Goal: Browse casually

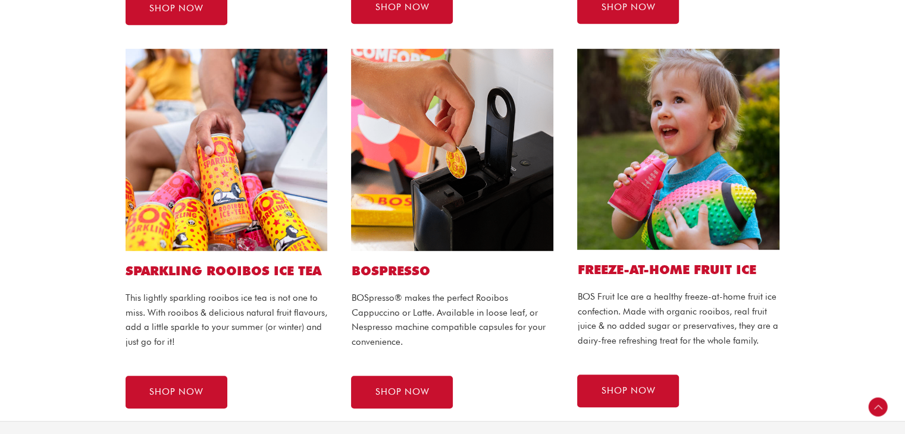
scroll to position [503, 0]
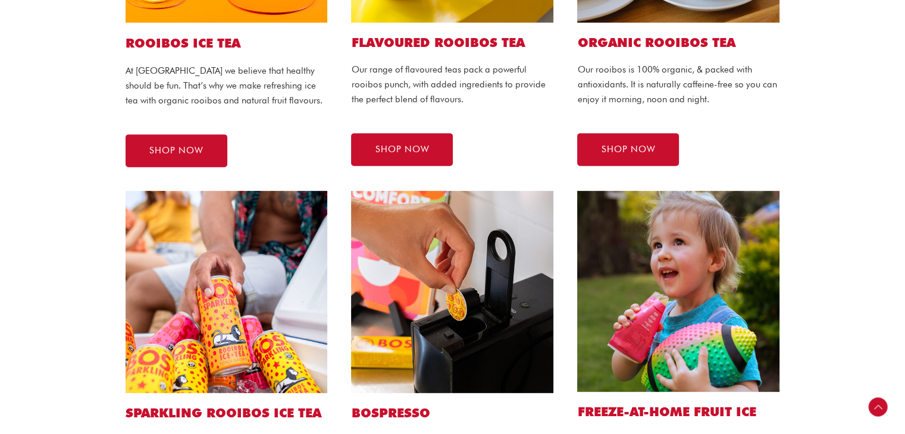
scroll to position [565, 0]
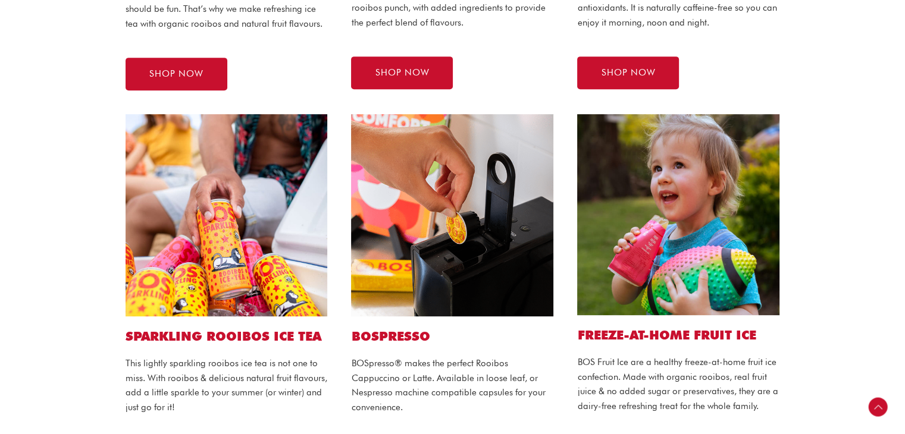
click at [814, 105] on section "SPARKLING ROOIBOS ICE TEA This lightly sparkling rooibos ice tea is not one to …" at bounding box center [452, 294] width 905 height 384
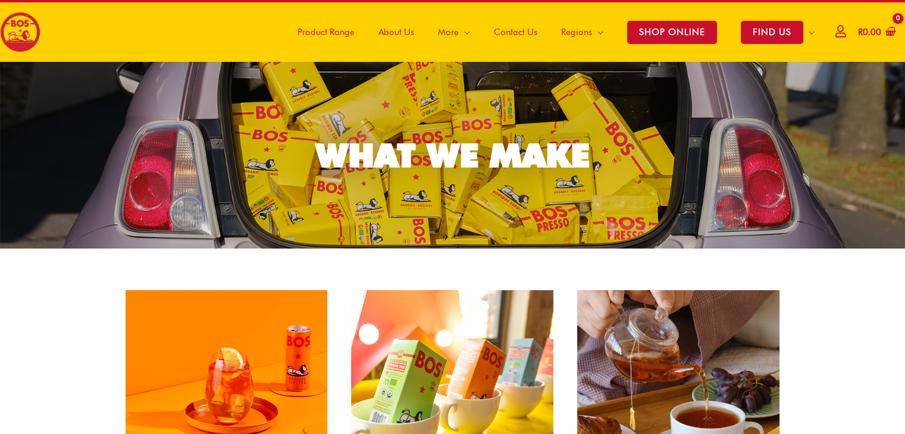
scroll to position [0, 0]
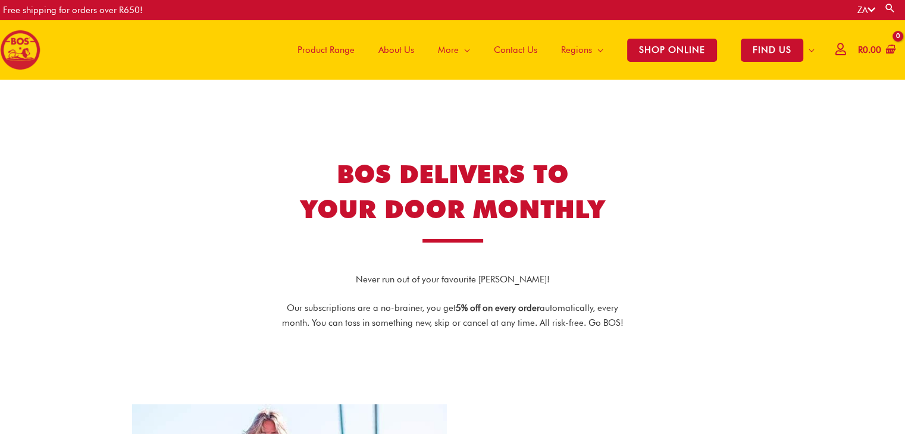
click at [164, 217] on section "BOS DELIVERS TO YOUR DOOR MONTHLY" at bounding box center [452, 200] width 653 height 98
